Goal: Information Seeking & Learning: Learn about a topic

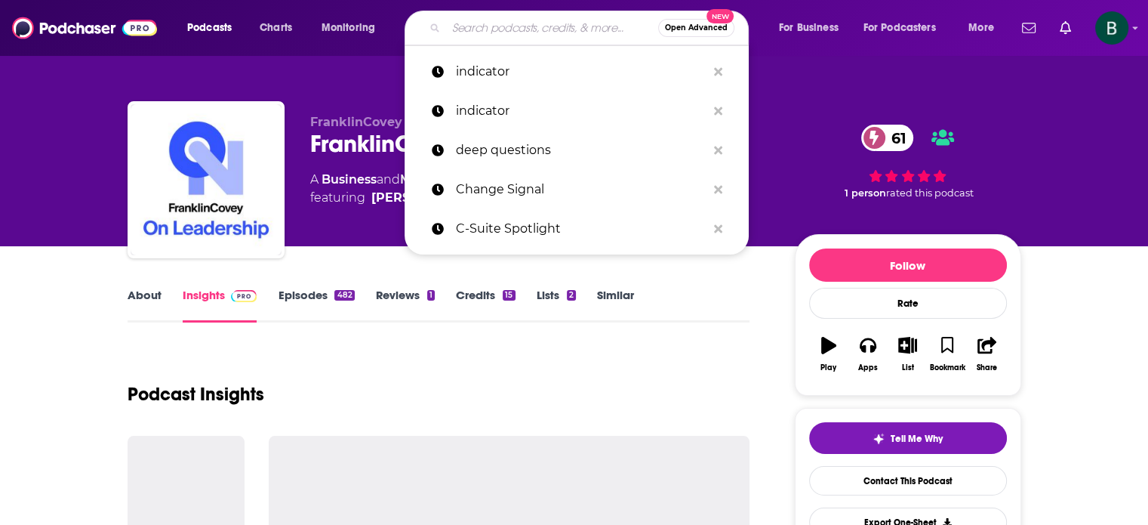
click at [530, 29] on input "Search podcasts, credits, & more..." at bounding box center [552, 28] width 212 height 24
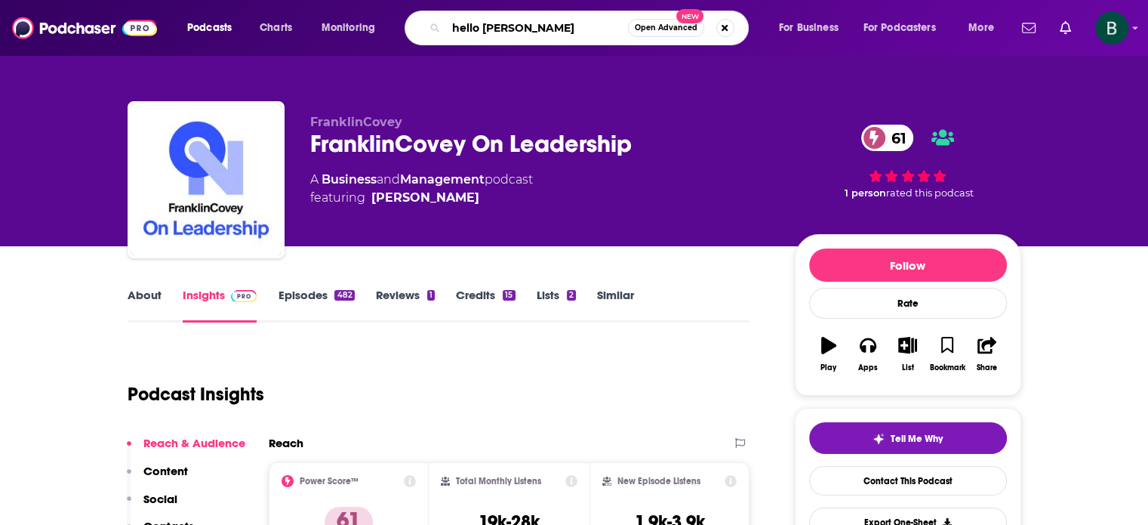
type input "hello [DATE]"
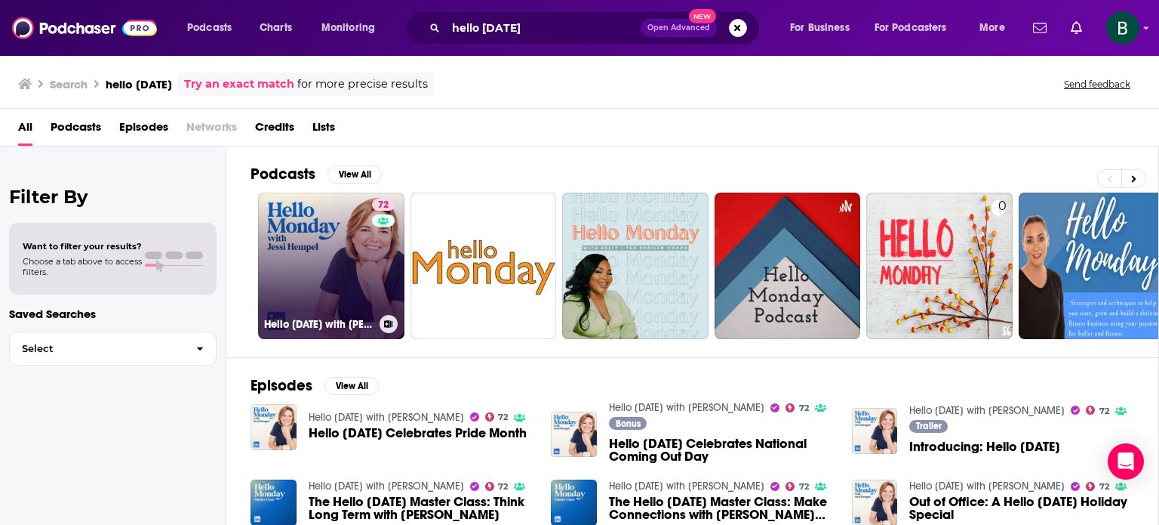
click at [335, 227] on link "72 Hello [DATE] with [PERSON_NAME]" at bounding box center [331, 265] width 146 height 146
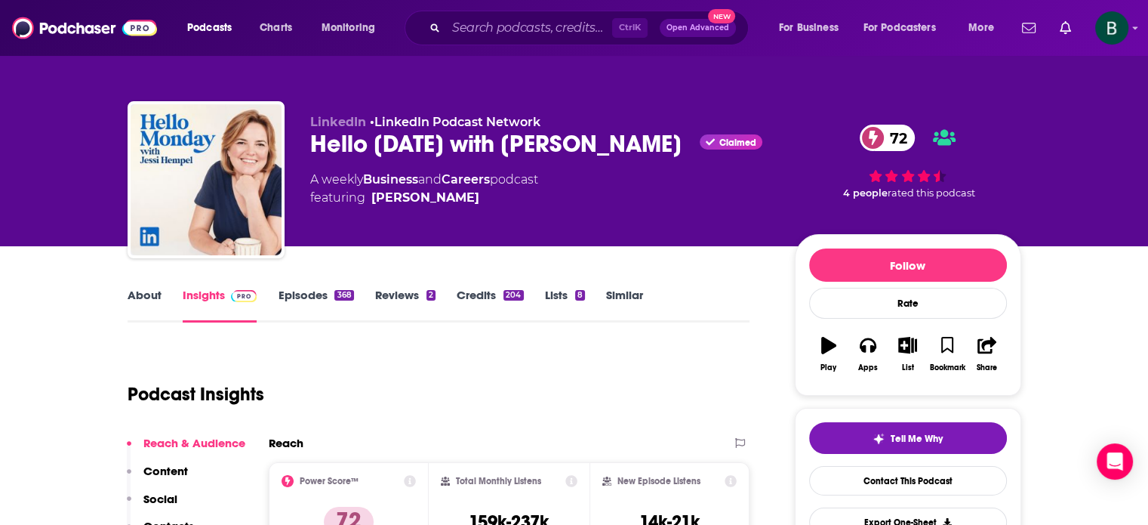
click at [148, 295] on link "About" at bounding box center [145, 305] width 34 height 35
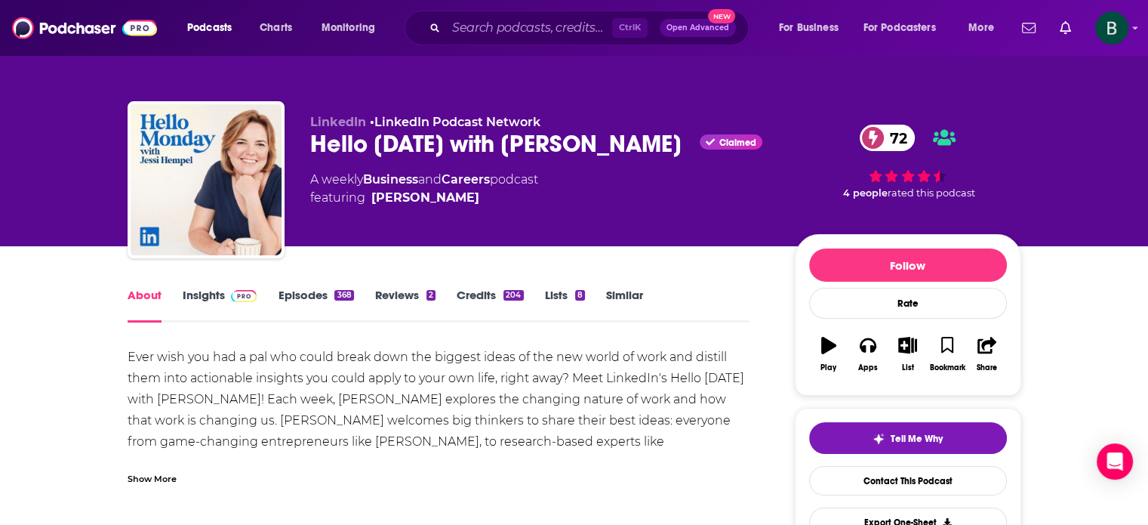
click at [169, 476] on div "Show More" at bounding box center [152, 477] width 49 height 14
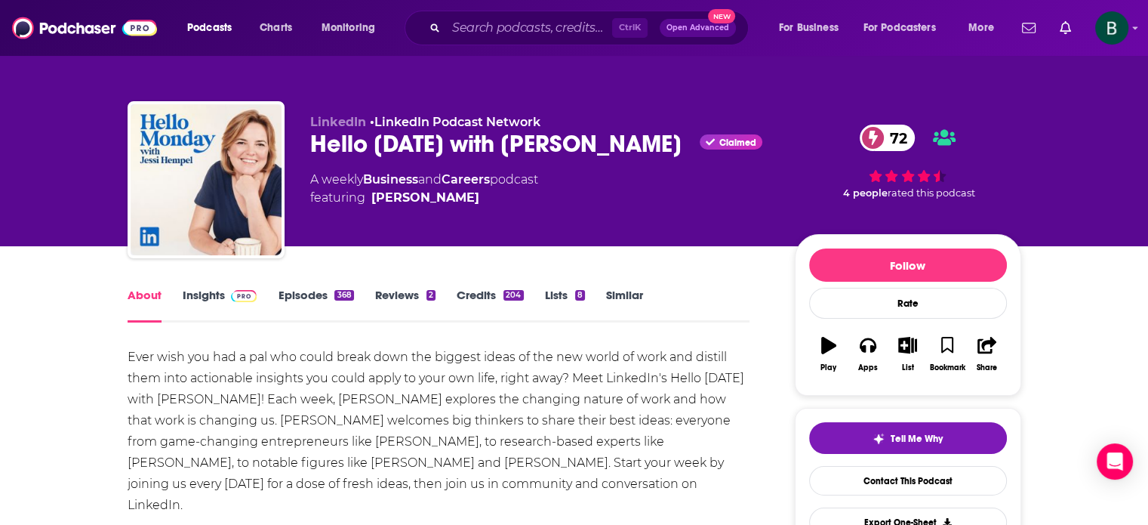
scroll to position [125, 0]
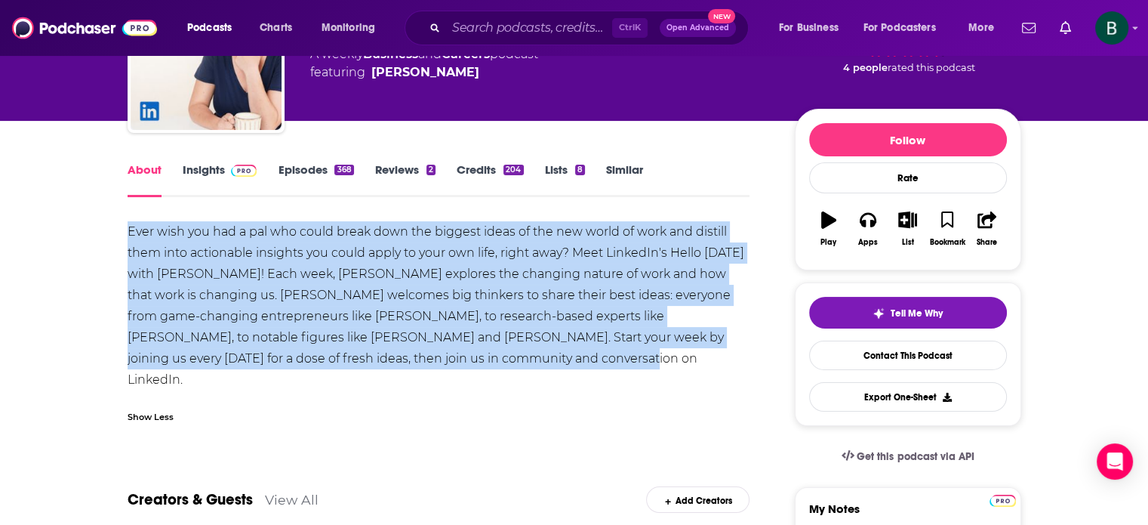
drag, startPoint x: 522, startPoint y: 368, endPoint x: 109, endPoint y: 231, distance: 435.8
copy div "Ever wish you had a pal who could break down the biggest ideas of the new world…"
